Goal: Find contact information: Find contact information

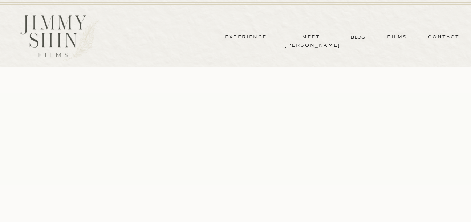
click at [446, 38] on p "contact" at bounding box center [443, 37] width 52 height 8
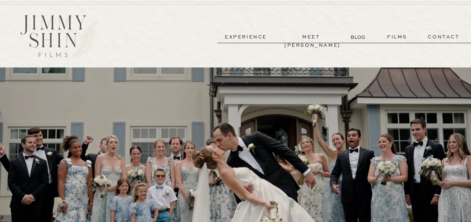
click at [259, 35] on p "experience" at bounding box center [246, 37] width 54 height 8
